Goal: Use online tool/utility: Utilize a website feature to perform a specific function

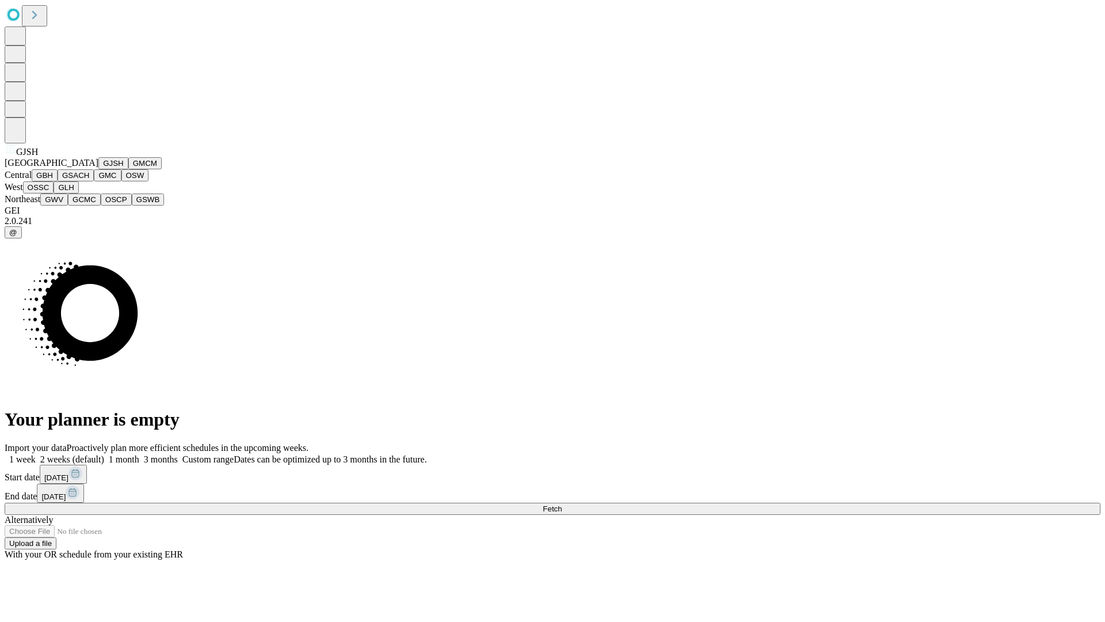
click at [98, 169] on button "GJSH" at bounding box center [113, 163] width 30 height 12
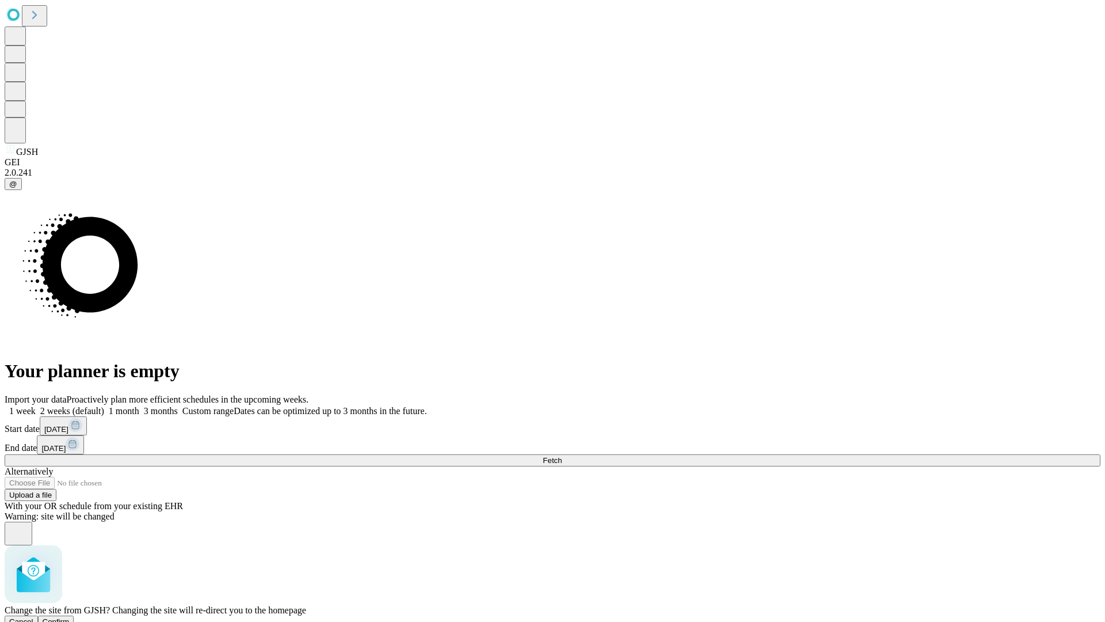
click at [70, 617] on span "Confirm" at bounding box center [56, 621] width 27 height 9
click at [139, 406] on label "1 month" at bounding box center [121, 411] width 35 height 10
click at [562, 456] on span "Fetch" at bounding box center [552, 460] width 19 height 9
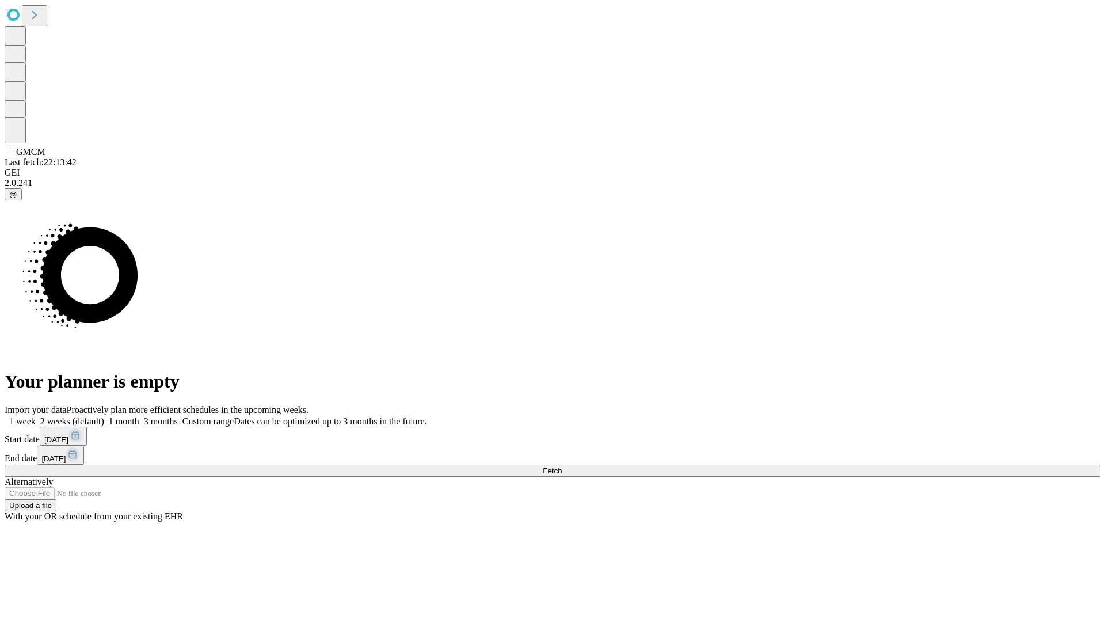
click at [139, 416] on label "1 month" at bounding box center [121, 421] width 35 height 10
click at [562, 466] on span "Fetch" at bounding box center [552, 470] width 19 height 9
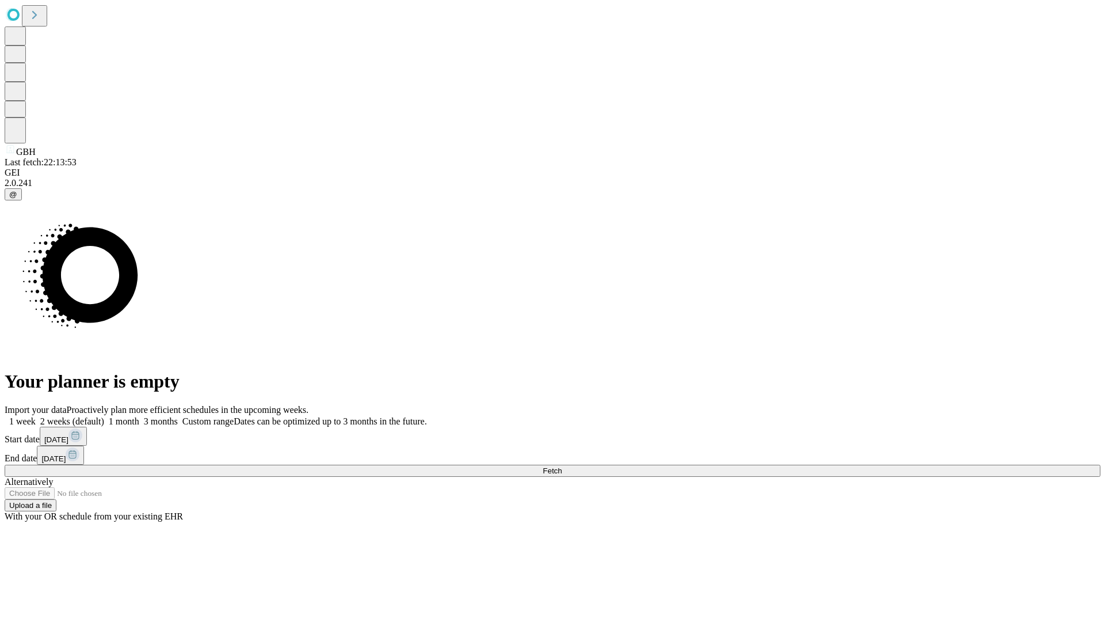
click at [139, 416] on label "1 month" at bounding box center [121, 421] width 35 height 10
click at [562, 466] on span "Fetch" at bounding box center [552, 470] width 19 height 9
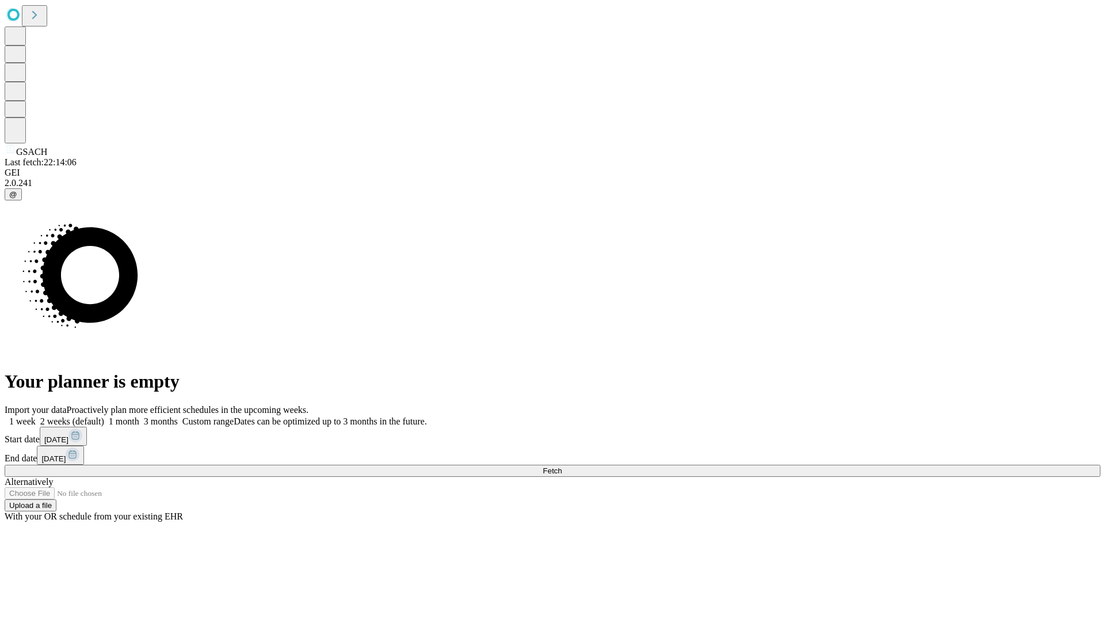
click at [139, 416] on label "1 month" at bounding box center [121, 421] width 35 height 10
click at [562, 466] on span "Fetch" at bounding box center [552, 470] width 19 height 9
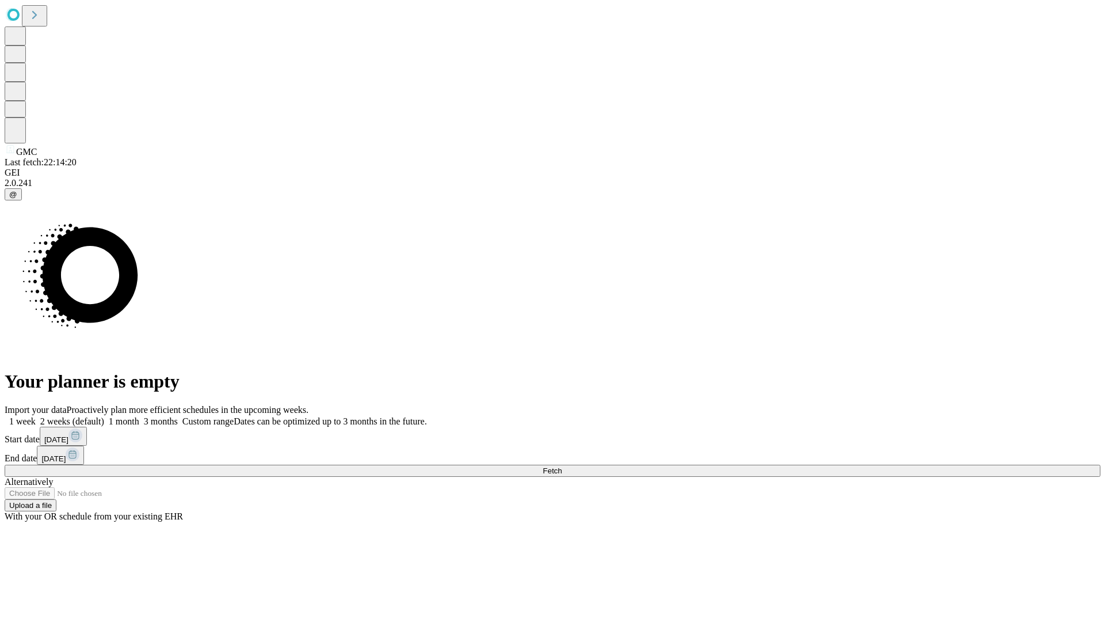
click at [139, 416] on label "1 month" at bounding box center [121, 421] width 35 height 10
click at [562, 466] on span "Fetch" at bounding box center [552, 470] width 19 height 9
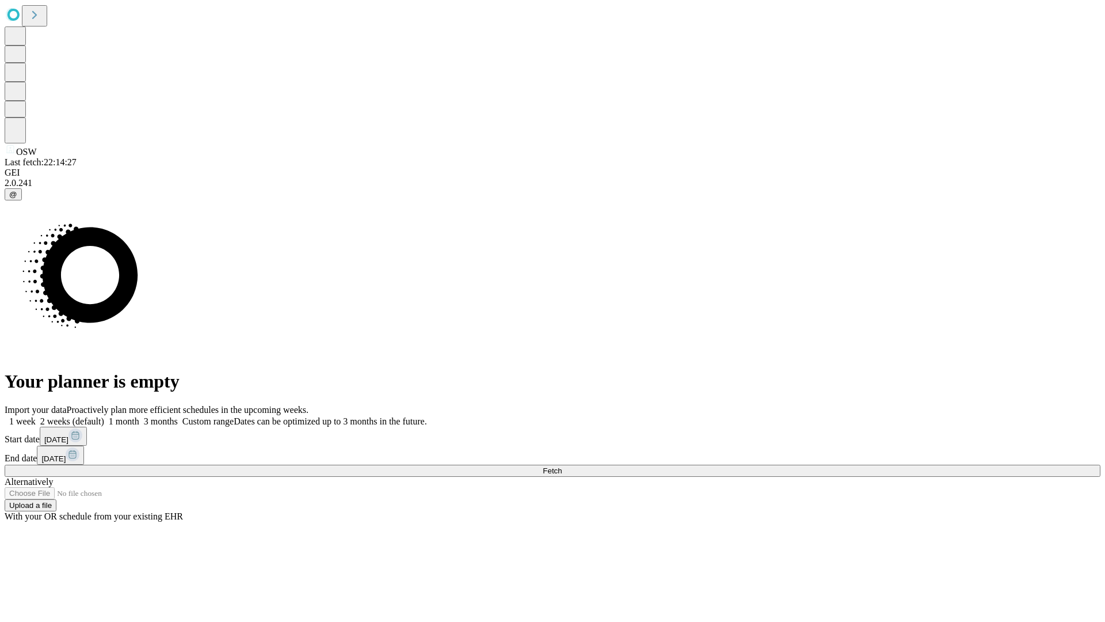
click at [139, 416] on label "1 month" at bounding box center [121, 421] width 35 height 10
click at [562, 466] on span "Fetch" at bounding box center [552, 470] width 19 height 9
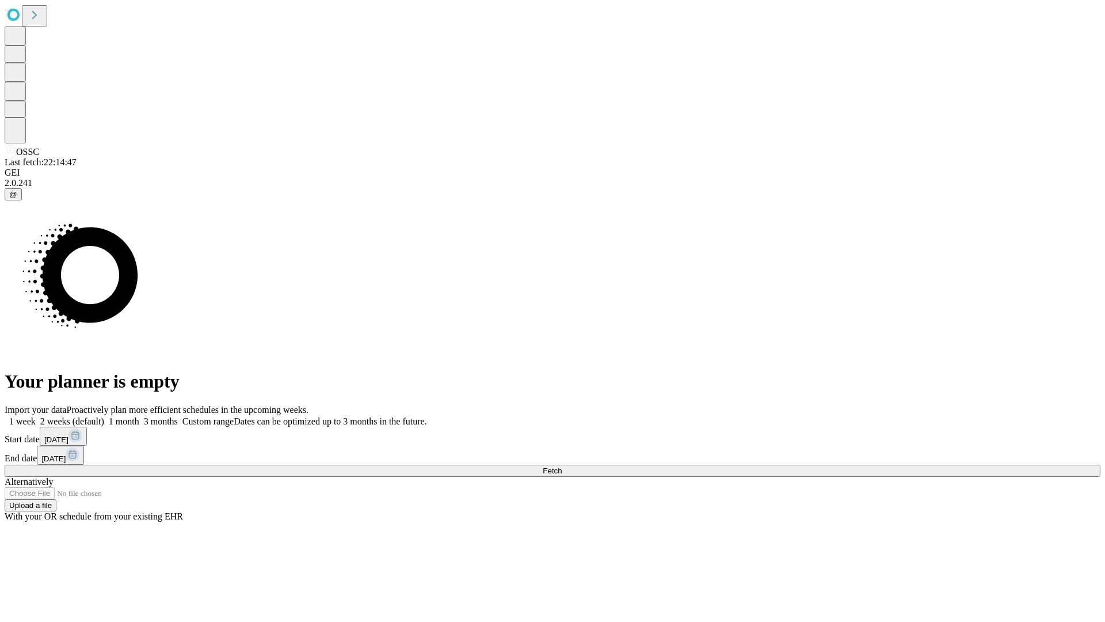
click at [139, 416] on label "1 month" at bounding box center [121, 421] width 35 height 10
click at [562, 466] on span "Fetch" at bounding box center [552, 470] width 19 height 9
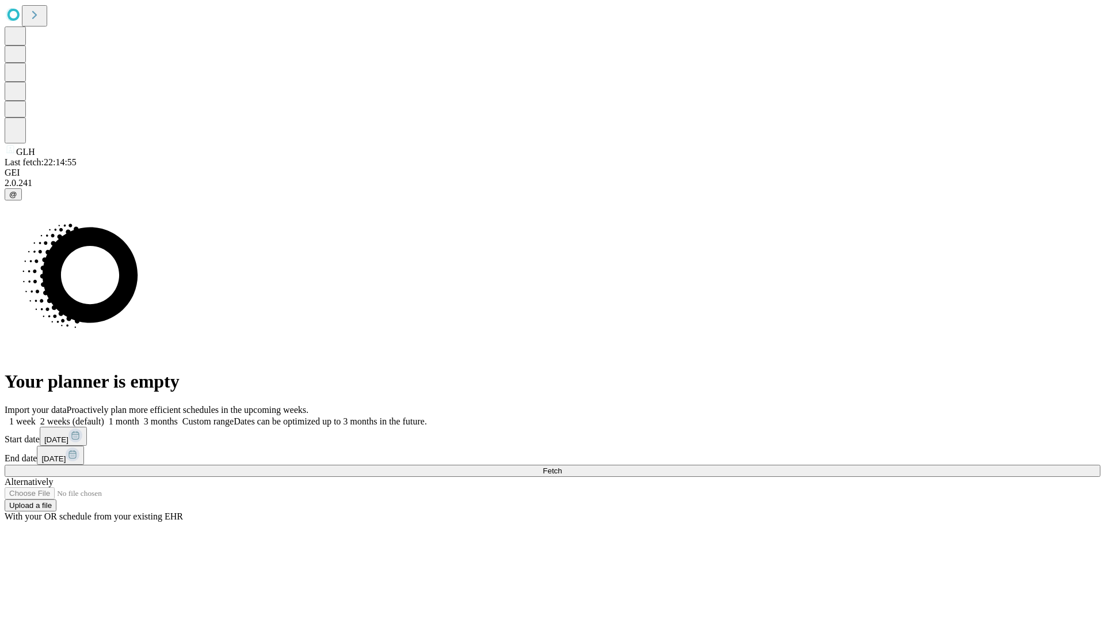
click at [139, 416] on label "1 month" at bounding box center [121, 421] width 35 height 10
click at [562, 466] on span "Fetch" at bounding box center [552, 470] width 19 height 9
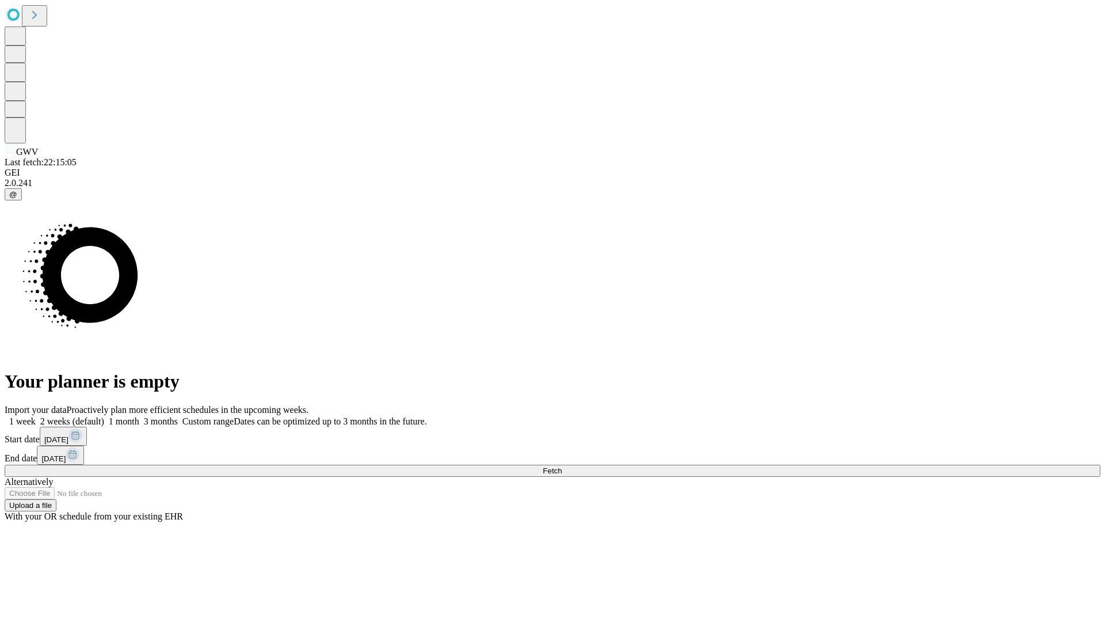
click at [562, 466] on span "Fetch" at bounding box center [552, 470] width 19 height 9
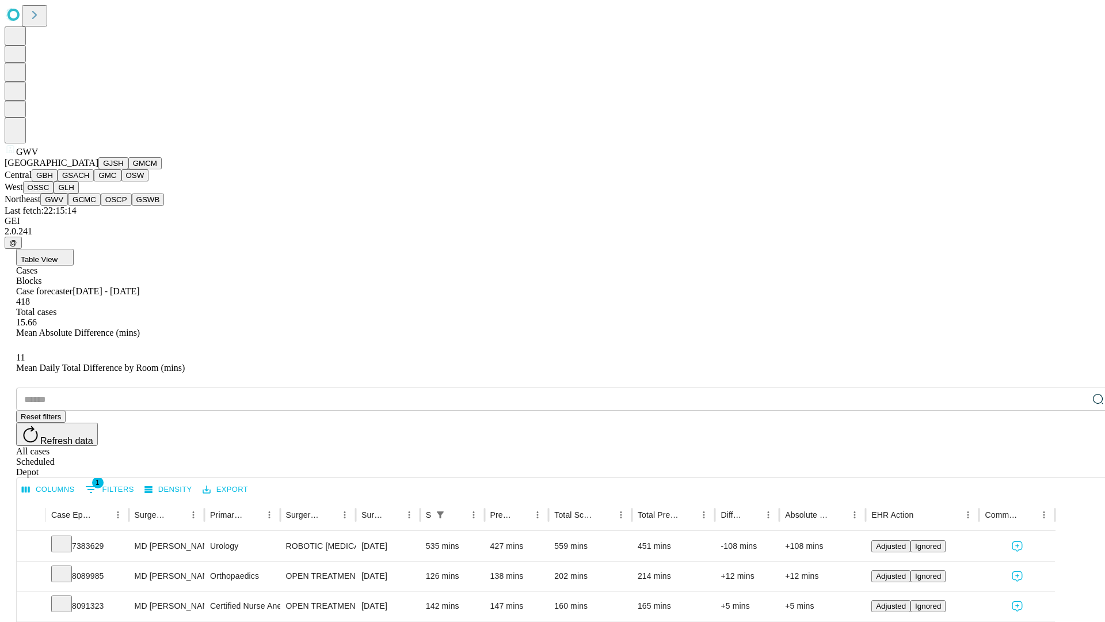
click at [89, 206] on button "GCMC" at bounding box center [84, 199] width 33 height 12
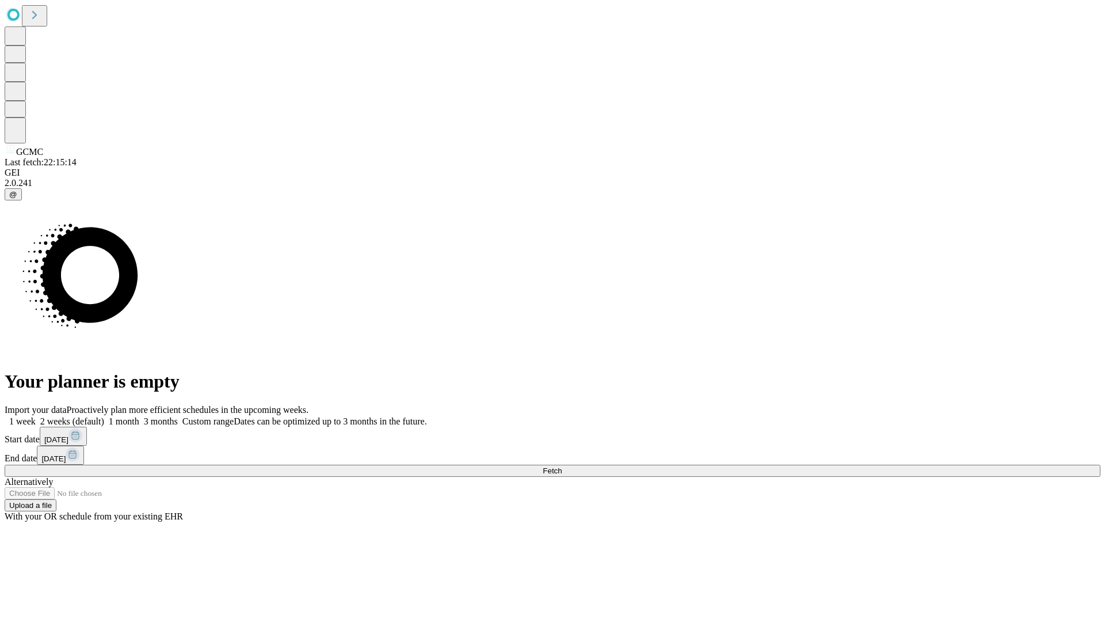
click at [139, 416] on label "1 month" at bounding box center [121, 421] width 35 height 10
click at [562, 466] on span "Fetch" at bounding box center [552, 470] width 19 height 9
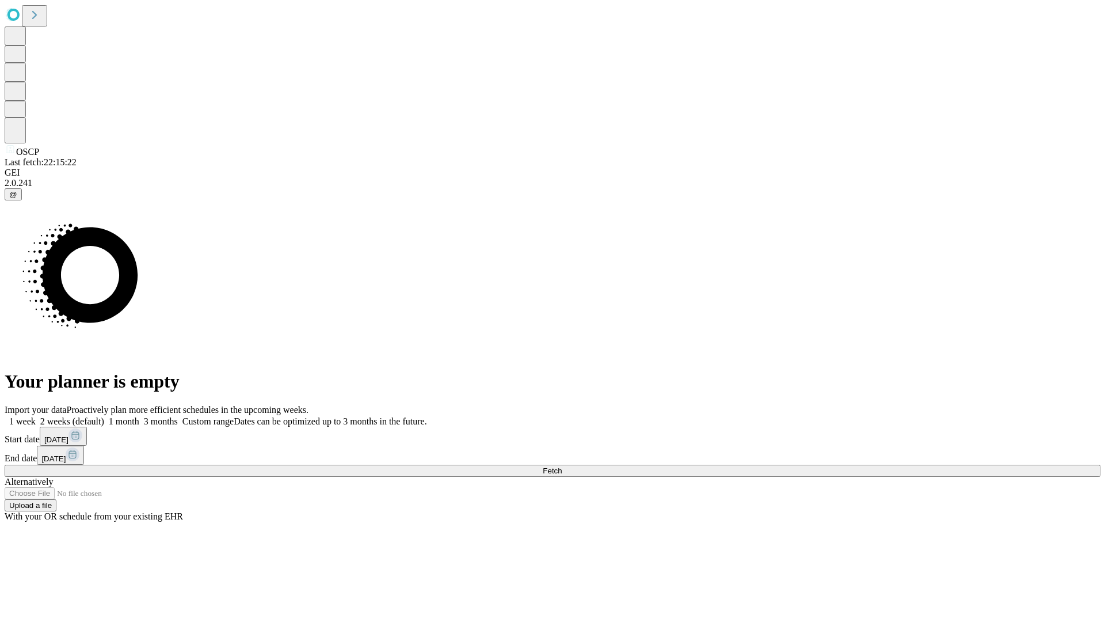
click at [139, 416] on label "1 month" at bounding box center [121, 421] width 35 height 10
click at [562, 466] on span "Fetch" at bounding box center [552, 470] width 19 height 9
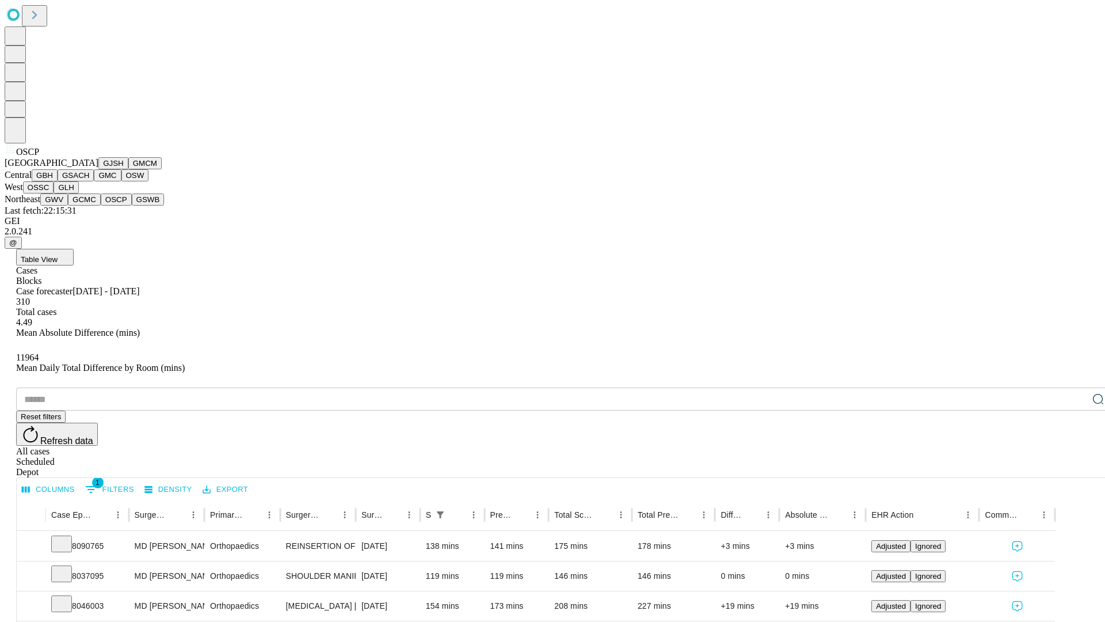
click at [132, 206] on button "GSWB" at bounding box center [148, 199] width 33 height 12
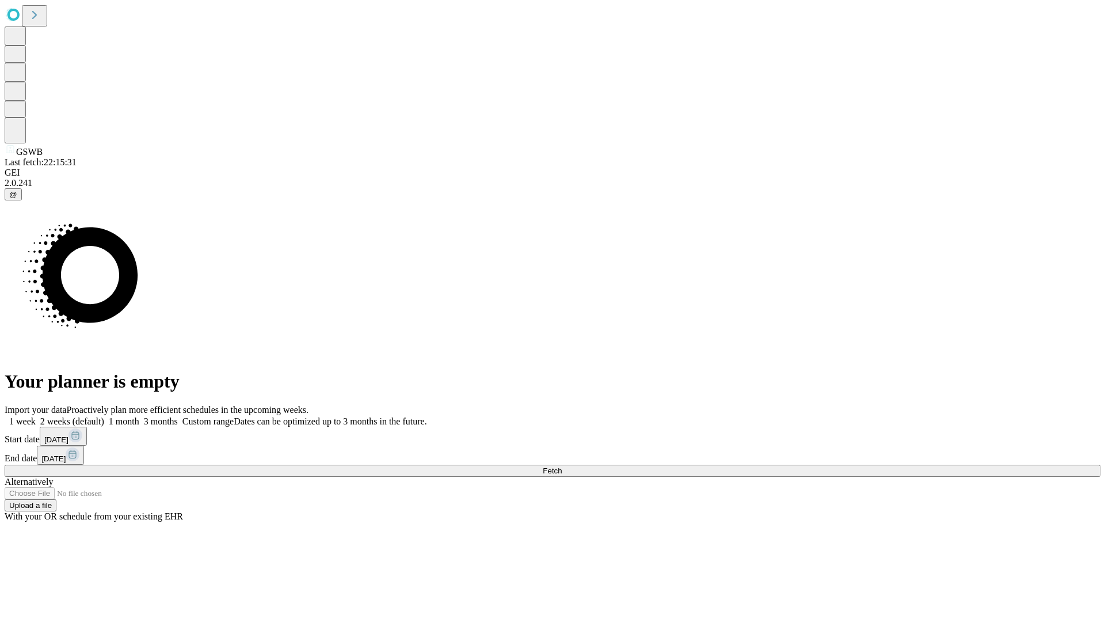
click at [139, 416] on label "1 month" at bounding box center [121, 421] width 35 height 10
click at [562, 466] on span "Fetch" at bounding box center [552, 470] width 19 height 9
